Goal: Information Seeking & Learning: Check status

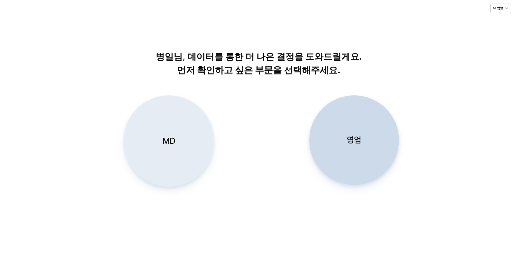
click at [157, 150] on div "MD" at bounding box center [169, 141] width 84 height 91
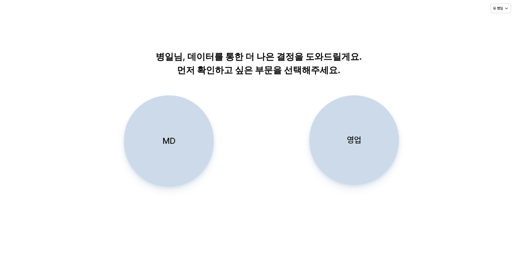
click at [28, 73] on div "병일님, 데이터를 통한 더 나은 결정을 도와드릴게요. 먼저 확인하고 싶은 부문을 선택해주세요." at bounding box center [258, 50] width 505 height 56
click at [74, 57] on div "병일님, 데이터를 통한 더 나은 결정을 도와드릴게요. 먼저 확인하고 싶은 부문을 선택해주세요." at bounding box center [258, 50] width 505 height 56
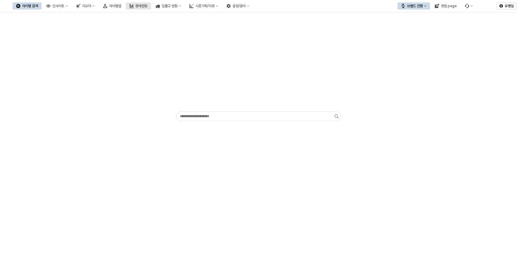
click at [147, 5] on div "판매현황" at bounding box center [141, 6] width 12 height 4
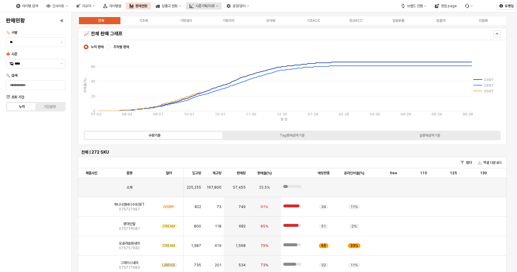
click at [215, 7] on div "시즌기획/리뷰" at bounding box center [204, 6] width 19 height 4
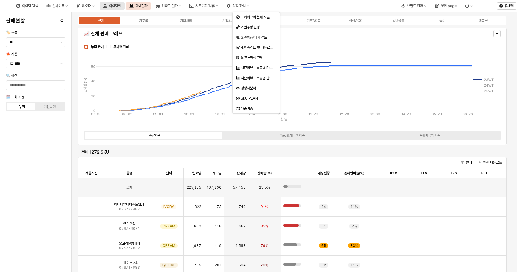
click at [121, 6] on div "아이템맵" at bounding box center [115, 6] width 12 height 4
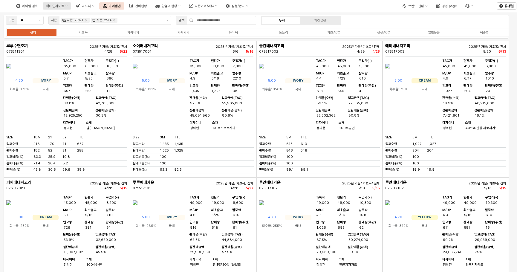
click at [64, 5] on div "인사이트" at bounding box center [58, 6] width 12 height 4
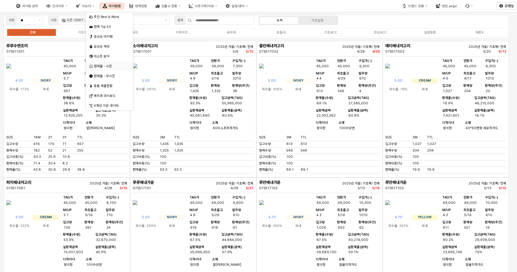
click at [109, 65] on div "판매율 - 시즌" at bounding box center [110, 66] width 32 height 4
click at [102, 65] on div "판매율 - 시즌" at bounding box center [110, 66] width 32 height 4
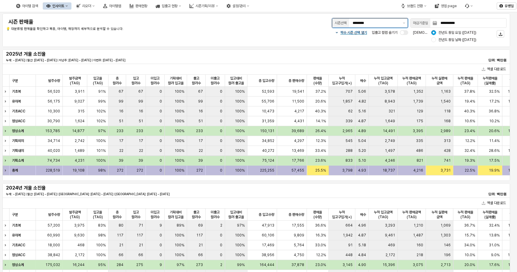
click at [397, 24] on input "********" at bounding box center [376, 23] width 47 height 6
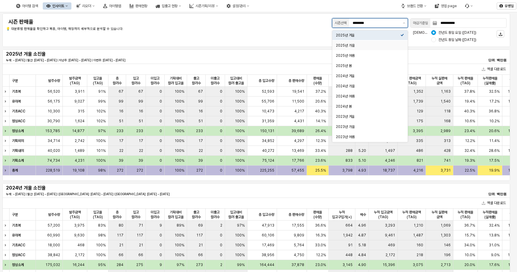
click at [387, 45] on div "2025년 가을" at bounding box center [368, 45] width 65 height 5
type input "********"
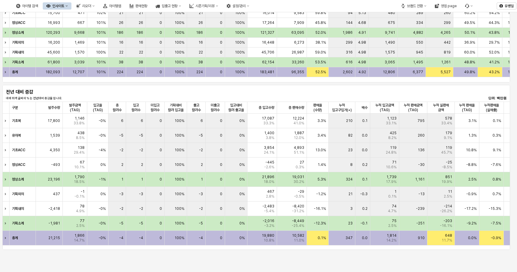
scroll to position [149, 0]
